Goal: Find contact information: Find contact information

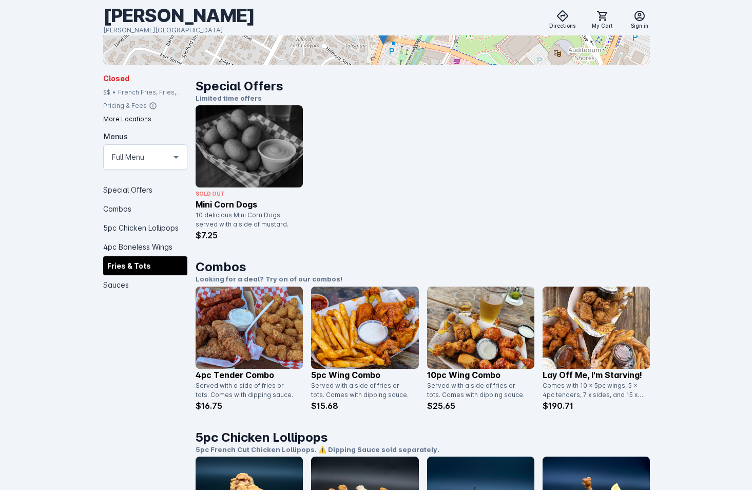
scroll to position [411, 0]
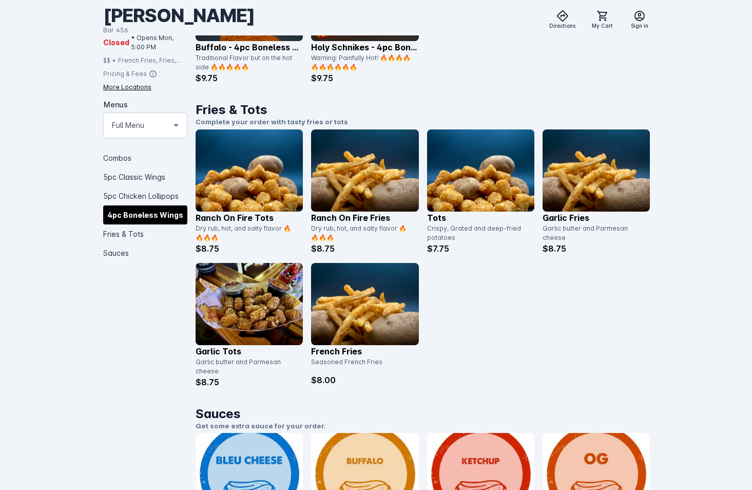
scroll to position [1591, 0]
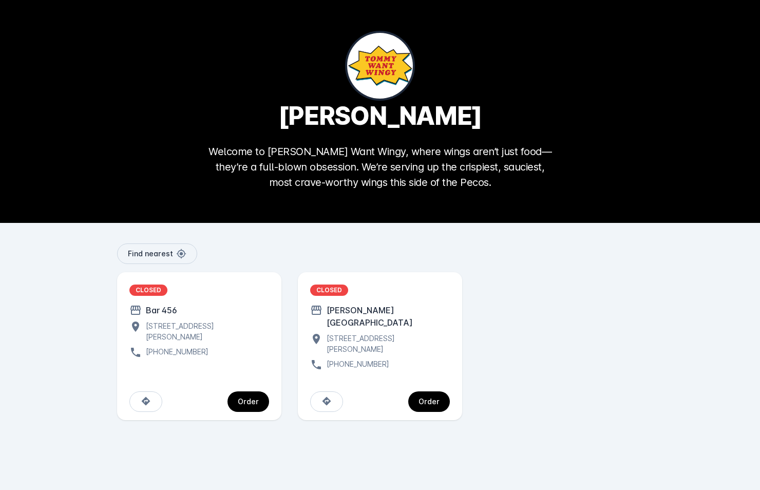
drag, startPoint x: 205, startPoint y: 347, endPoint x: 142, endPoint y: 356, distance: 63.8
click at [142, 356] on div "[PHONE_NUMBER]" at bounding box center [199, 352] width 140 height 12
copy div "[PHONE_NUMBER]"
drag, startPoint x: 381, startPoint y: 343, endPoint x: 380, endPoint y: 354, distance: 11.3
click at [380, 352] on div "CLOSED Barton Springs Saloon 424 S Lamar Blvd, Austin, TX 78704, USA (737) 510-…" at bounding box center [380, 327] width 140 height 86
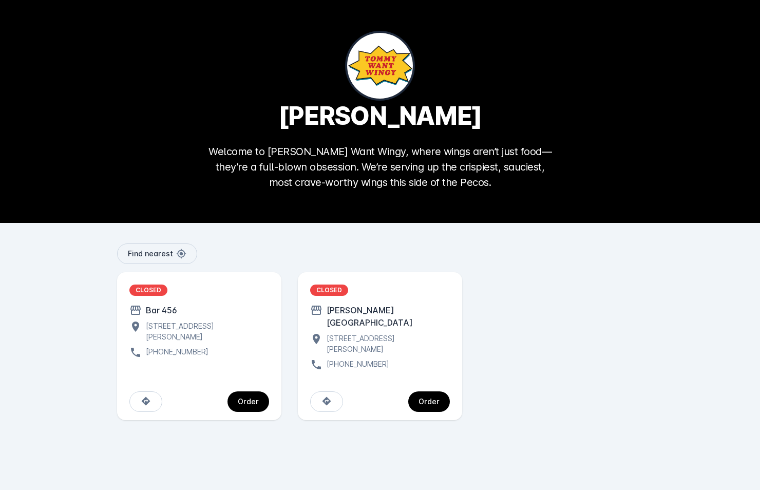
copy div "[PHONE_NUMBER]"
